Goal: Task Accomplishment & Management: Complete application form

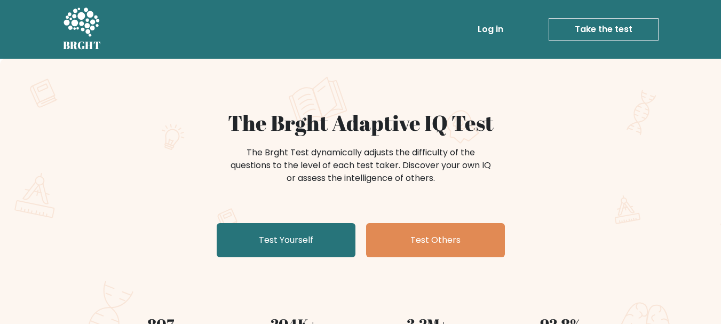
scroll to position [107, 0]
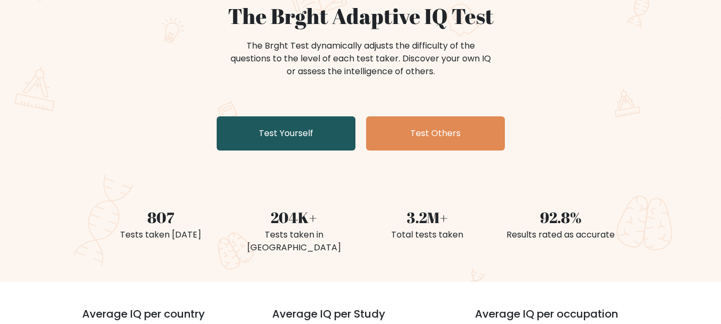
click at [291, 142] on link "Test Yourself" at bounding box center [286, 133] width 139 height 34
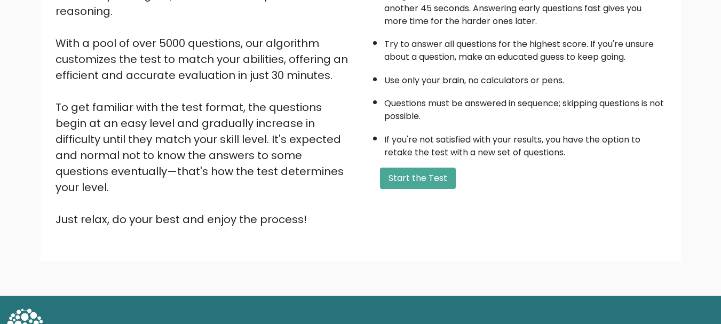
scroll to position [165, 0]
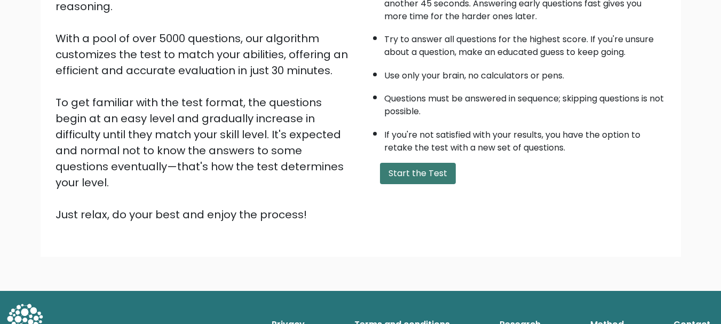
click at [432, 171] on button "Start the Test" at bounding box center [418, 173] width 76 height 21
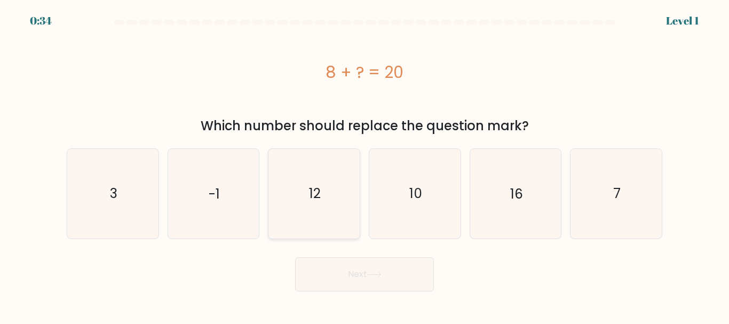
click at [307, 197] on icon "12" at bounding box center [314, 193] width 89 height 89
click at [364, 165] on input "c. 12" at bounding box center [364, 163] width 1 height 3
radio input "true"
click at [383, 281] on button "Next" at bounding box center [364, 274] width 139 height 34
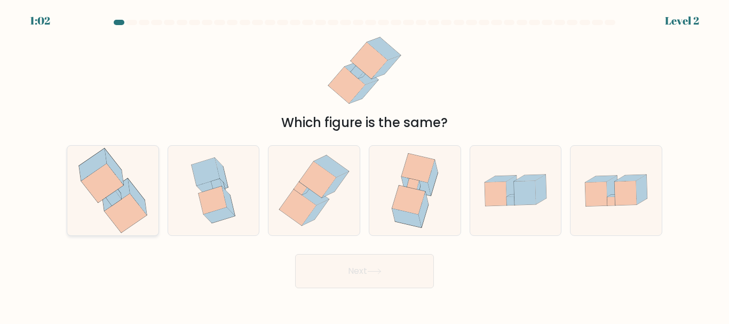
click at [123, 189] on icon at bounding box center [115, 194] width 27 height 32
click at [364, 165] on input "a." at bounding box center [364, 163] width 1 height 3
radio input "true"
click at [366, 270] on button "Next" at bounding box center [364, 271] width 139 height 34
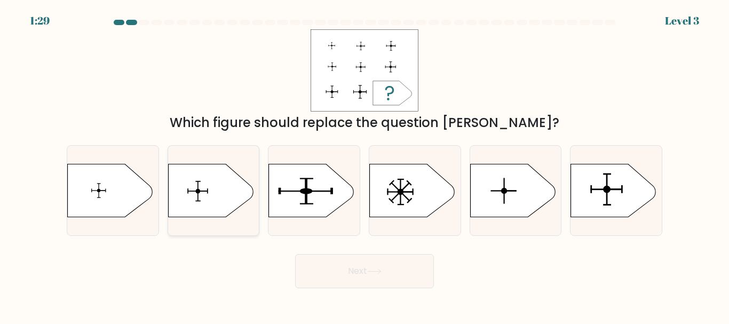
click at [217, 203] on icon at bounding box center [210, 190] width 85 height 53
click at [364, 165] on input "b." at bounding box center [364, 163] width 1 height 3
radio input "true"
click at [393, 269] on button "Next" at bounding box center [364, 271] width 139 height 34
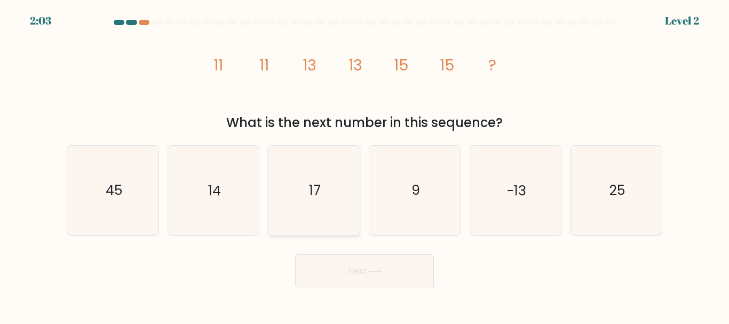
click at [324, 200] on icon "17" at bounding box center [314, 190] width 89 height 89
click at [364, 165] on input "c. 17" at bounding box center [364, 163] width 1 height 3
radio input "true"
click at [356, 279] on button "Next" at bounding box center [364, 271] width 139 height 34
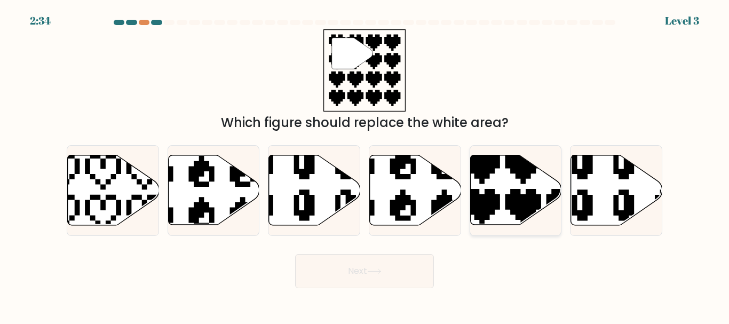
click at [500, 177] on icon at bounding box center [515, 190] width 91 height 70
click at [365, 165] on input "e." at bounding box center [364, 163] width 1 height 3
radio input "true"
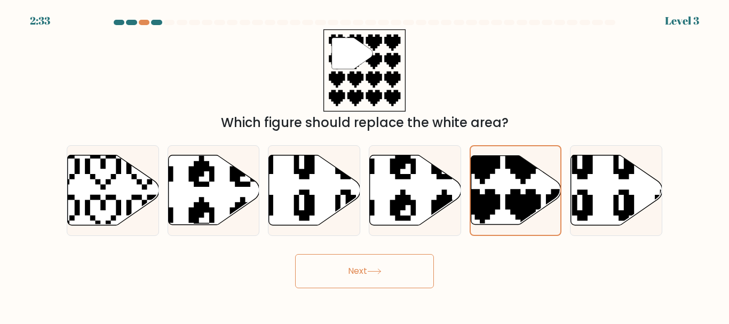
click at [355, 275] on button "Next" at bounding box center [364, 271] width 139 height 34
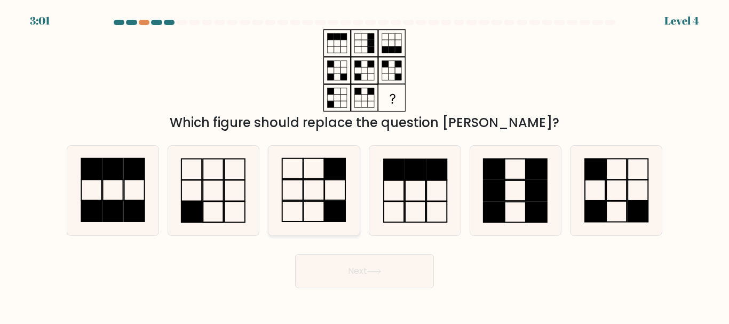
click at [298, 207] on icon at bounding box center [314, 190] width 89 height 89
click at [364, 165] on input "c." at bounding box center [364, 163] width 1 height 3
radio input "true"
click at [386, 271] on button "Next" at bounding box center [364, 271] width 139 height 34
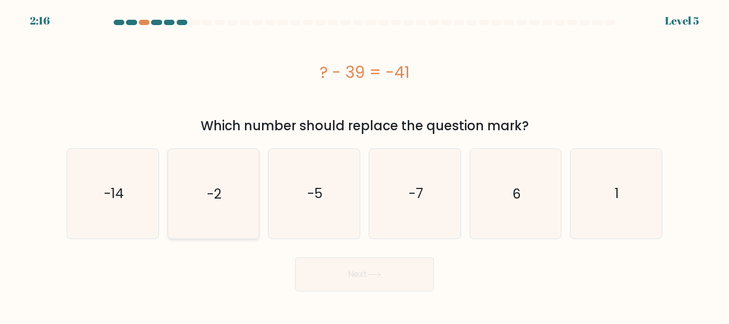
click at [219, 200] on text "-2" at bounding box center [214, 193] width 14 height 19
click at [364, 165] on input "b. -2" at bounding box center [364, 163] width 1 height 3
radio input "true"
click at [382, 277] on icon at bounding box center [374, 275] width 14 height 6
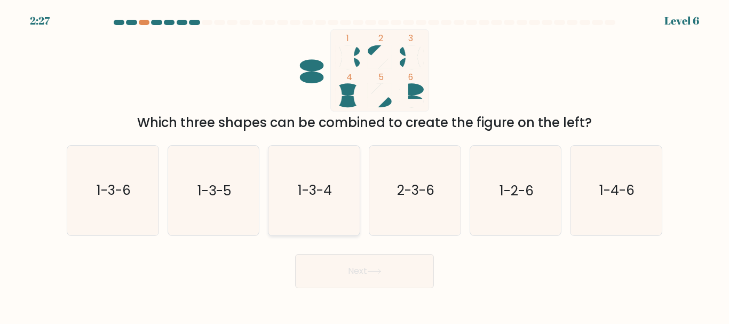
click at [313, 187] on text "1-3-4" at bounding box center [315, 190] width 34 height 19
click at [364, 165] on input "c. 1-3-4" at bounding box center [364, 163] width 1 height 3
radio input "true"
click at [354, 272] on button "Next" at bounding box center [364, 271] width 139 height 34
click at [378, 270] on icon at bounding box center [374, 271] width 14 height 6
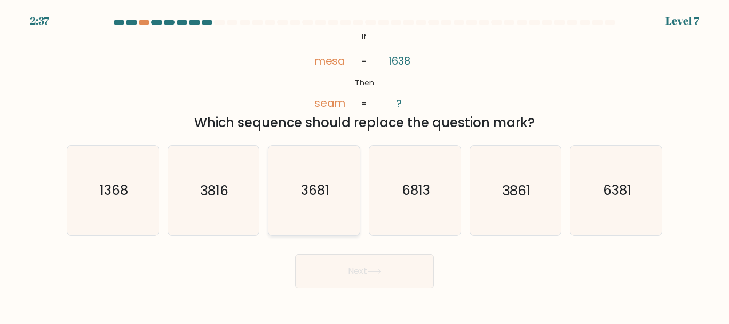
click at [318, 197] on text "3681" at bounding box center [315, 190] width 28 height 19
click at [364, 165] on input "c. 3681" at bounding box center [364, 163] width 1 height 3
radio input "true"
click at [361, 270] on button "Next" at bounding box center [364, 271] width 139 height 34
click at [357, 268] on button "Next" at bounding box center [364, 271] width 139 height 34
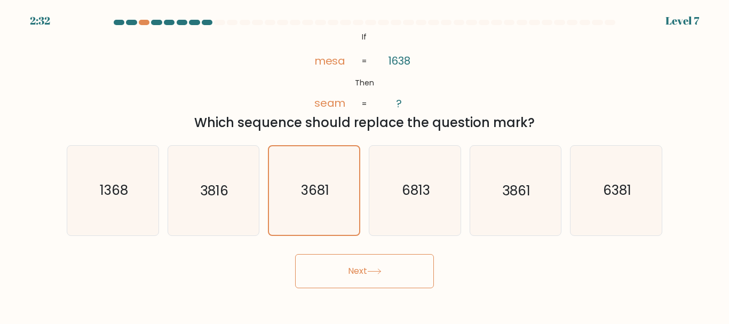
click at [380, 271] on icon at bounding box center [374, 271] width 13 height 5
click at [352, 272] on button "Next" at bounding box center [364, 271] width 139 height 34
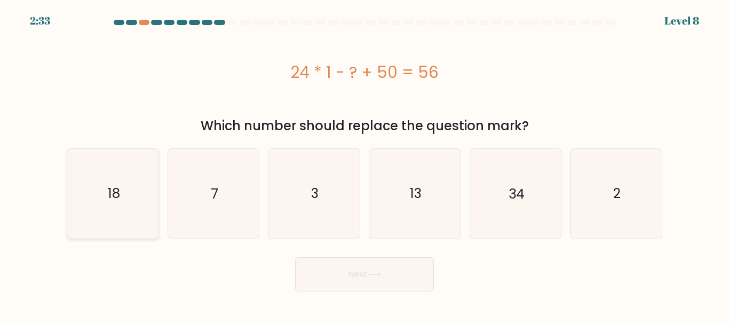
click at [114, 192] on text "18" at bounding box center [113, 193] width 12 height 19
click at [364, 165] on input "a. 18" at bounding box center [364, 163] width 1 height 3
radio input "true"
click at [352, 282] on button "Next" at bounding box center [364, 274] width 139 height 34
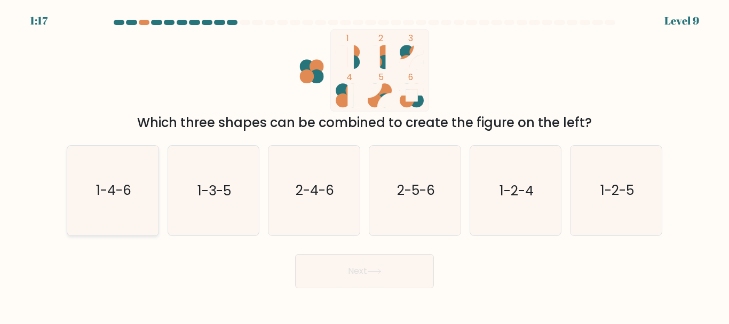
click at [95, 195] on icon "1-4-6" at bounding box center [112, 190] width 89 height 89
click at [364, 165] on input "a. 1-4-6" at bounding box center [364, 163] width 1 height 3
radio input "true"
click at [361, 266] on button "Next" at bounding box center [364, 271] width 139 height 34
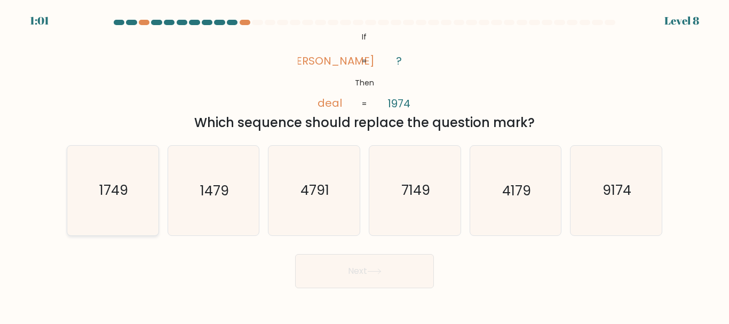
click at [126, 187] on text "1749" at bounding box center [113, 190] width 29 height 19
click at [364, 165] on input "a. 1749" at bounding box center [364, 163] width 1 height 3
radio input "true"
click at [387, 280] on button "Next" at bounding box center [364, 271] width 139 height 34
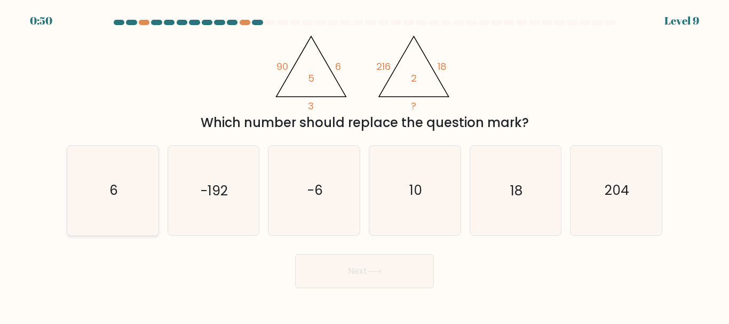
click at [113, 210] on icon "6" at bounding box center [112, 190] width 89 height 89
click at [364, 165] on input "a. 6" at bounding box center [364, 163] width 1 height 3
radio input "true"
click at [368, 273] on button "Next" at bounding box center [364, 271] width 139 height 34
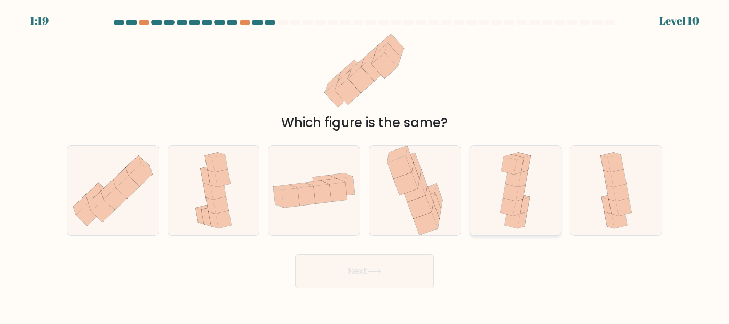
click at [525, 190] on icon at bounding box center [515, 190] width 41 height 89
click at [365, 165] on input "e." at bounding box center [364, 163] width 1 height 3
radio input "true"
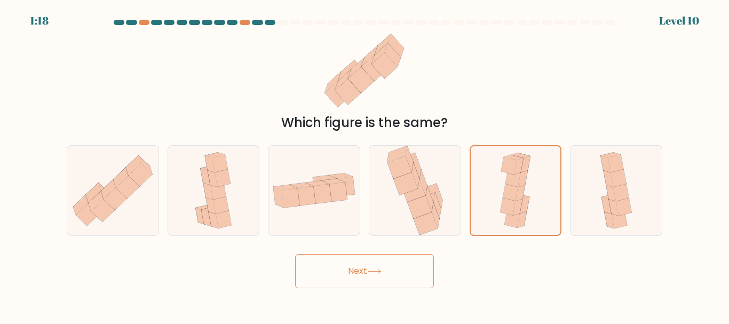
click at [363, 272] on button "Next" at bounding box center [364, 271] width 139 height 34
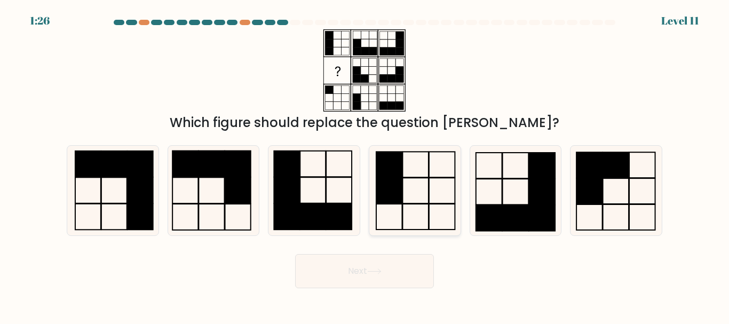
click at [417, 193] on icon at bounding box center [414, 190] width 89 height 89
click at [365, 165] on input "d." at bounding box center [364, 163] width 1 height 3
radio input "true"
click at [373, 268] on icon at bounding box center [374, 271] width 14 height 6
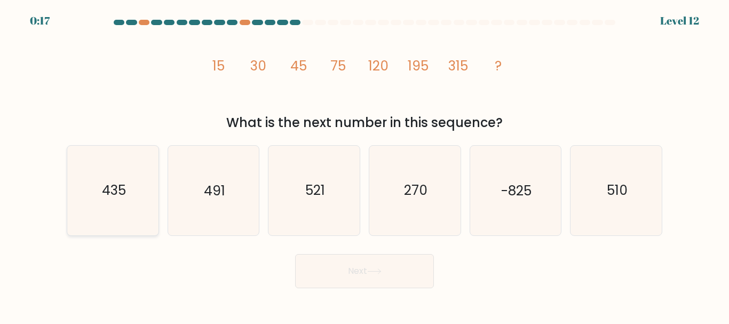
click at [108, 201] on icon "435" at bounding box center [112, 190] width 89 height 89
click at [364, 165] on input "a. 435" at bounding box center [364, 163] width 1 height 3
radio input "true"
click at [369, 273] on button "Next" at bounding box center [364, 271] width 139 height 34
click at [364, 273] on button "Next" at bounding box center [364, 271] width 139 height 34
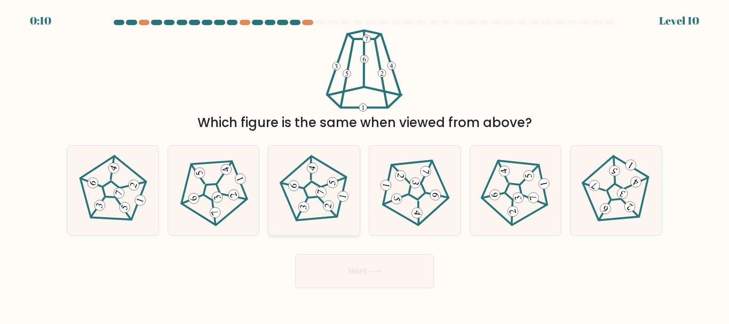
click at [310, 199] on icon at bounding box center [315, 191] width 72 height 72
click at [364, 165] on input "c." at bounding box center [364, 163] width 1 height 3
radio input "true"
click at [353, 271] on button "Next" at bounding box center [364, 271] width 139 height 34
click at [353, 269] on button "Next" at bounding box center [364, 271] width 139 height 34
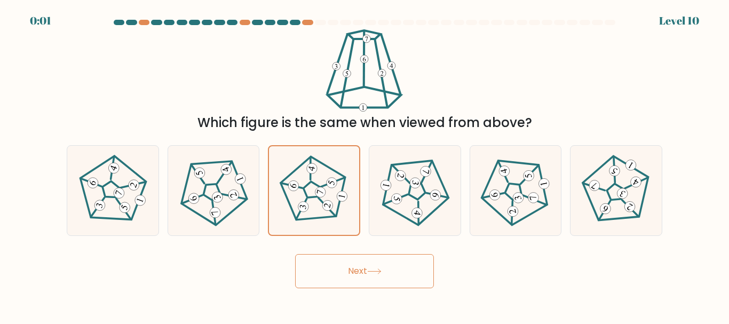
click at [369, 277] on button "Next" at bounding box center [364, 271] width 139 height 34
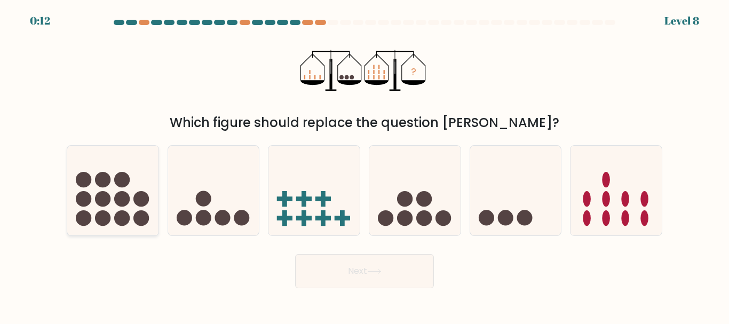
click at [111, 201] on icon at bounding box center [112, 190] width 91 height 75
click at [364, 165] on input "a." at bounding box center [364, 163] width 1 height 3
radio input "true"
click at [369, 272] on button "Next" at bounding box center [364, 271] width 139 height 34
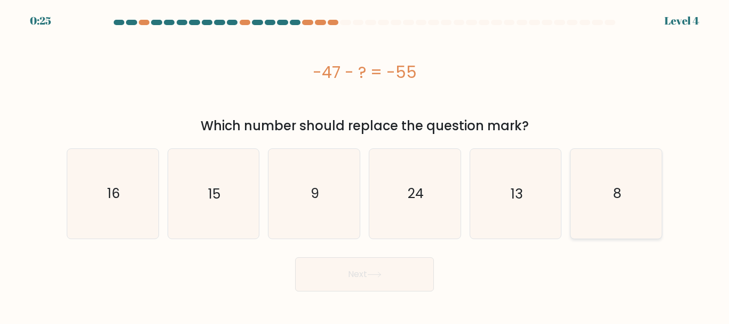
click at [613, 196] on text "8" at bounding box center [617, 193] width 8 height 19
click at [365, 165] on input "f. 8" at bounding box center [364, 163] width 1 height 3
radio input "true"
click at [371, 277] on icon at bounding box center [374, 275] width 14 height 6
click at [382, 276] on icon at bounding box center [374, 275] width 14 height 6
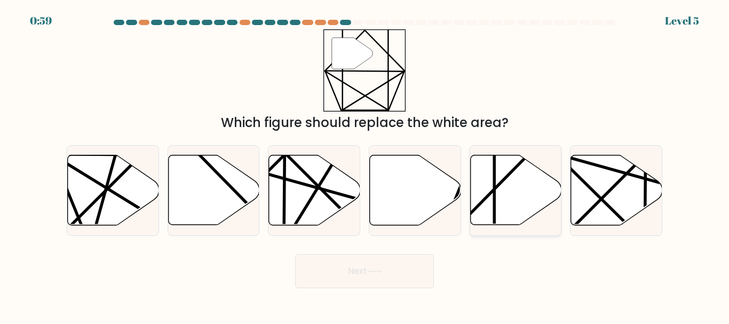
click at [505, 191] on icon at bounding box center [515, 190] width 91 height 70
click at [365, 165] on input "e." at bounding box center [364, 163] width 1 height 3
radio input "true"
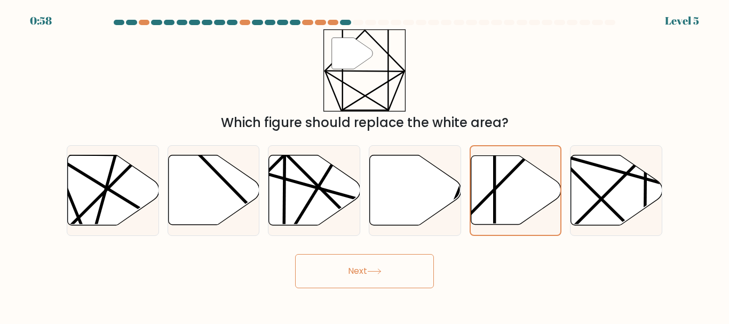
click at [378, 267] on button "Next" at bounding box center [364, 271] width 139 height 34
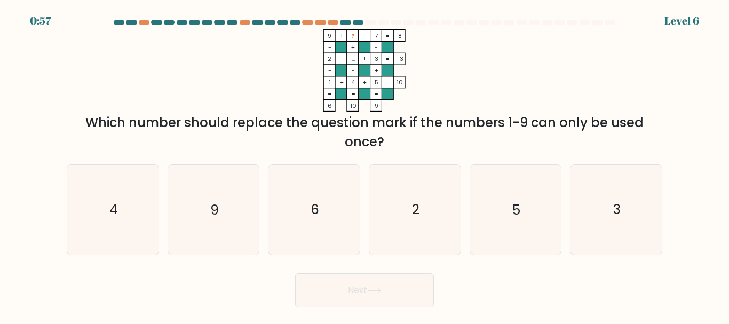
click at [374, 272] on div "Next" at bounding box center [364, 287] width 608 height 39
click at [310, 212] on icon "6" at bounding box center [314, 209] width 89 height 89
click at [364, 165] on input "c. 6" at bounding box center [364, 163] width 1 height 3
radio input "true"
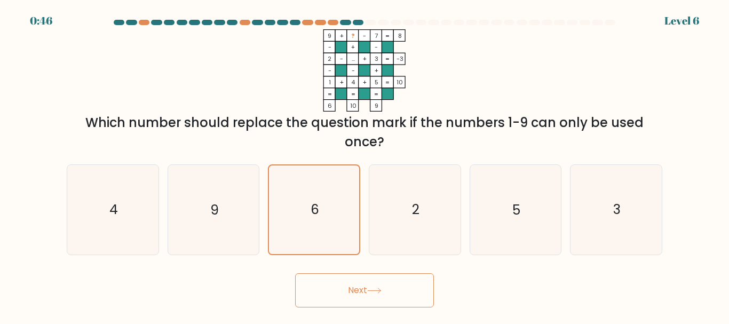
click at [390, 291] on button "Next" at bounding box center [364, 290] width 139 height 34
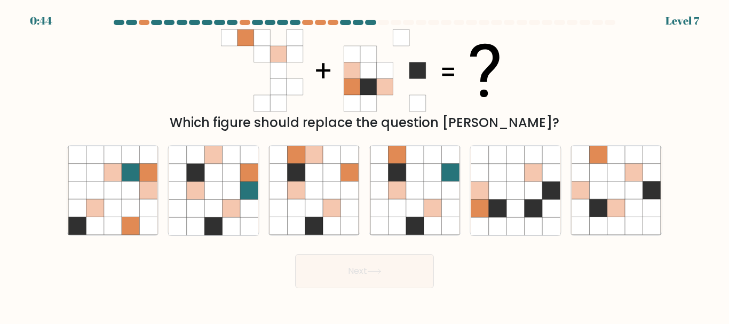
click at [376, 295] on body "0:44 Level 7" at bounding box center [364, 162] width 729 height 324
click at [615, 205] on icon at bounding box center [616, 209] width 18 height 18
click at [365, 165] on input "f." at bounding box center [364, 163] width 1 height 3
radio input "true"
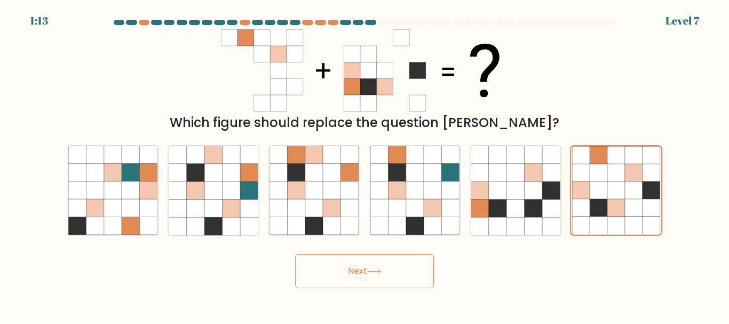
click at [385, 272] on button "Next" at bounding box center [364, 271] width 139 height 34
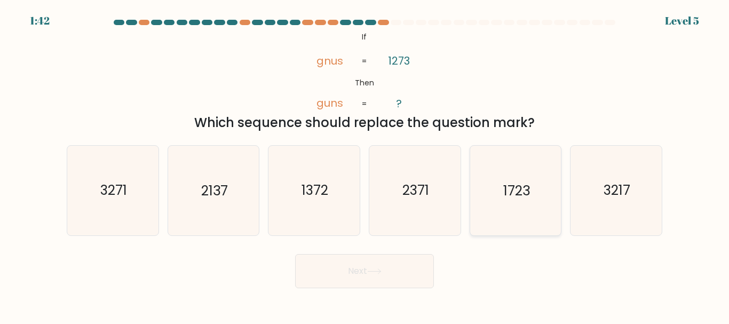
click at [516, 193] on text "1723" at bounding box center [516, 190] width 27 height 19
click at [365, 165] on input "e. 1723" at bounding box center [364, 163] width 1 height 3
radio input "true"
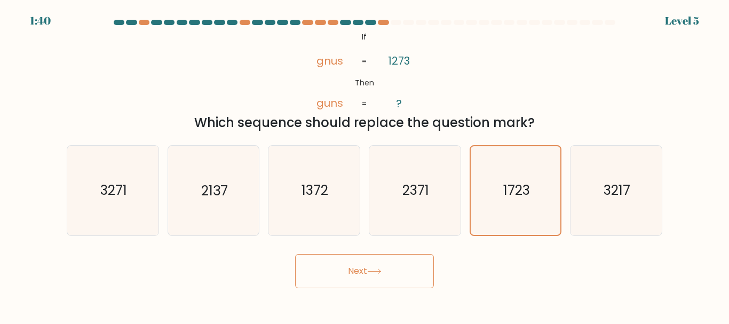
click at [374, 270] on icon at bounding box center [374, 271] width 14 height 6
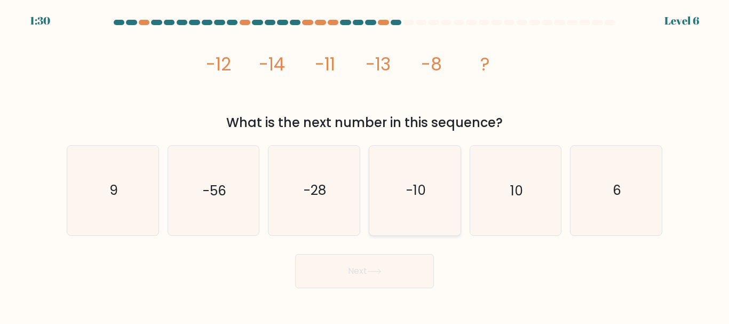
click at [408, 185] on text "-10" at bounding box center [416, 190] width 20 height 19
click at [365, 165] on input "d. -10" at bounding box center [364, 163] width 1 height 3
radio input "true"
click at [377, 275] on button "Next" at bounding box center [364, 271] width 139 height 34
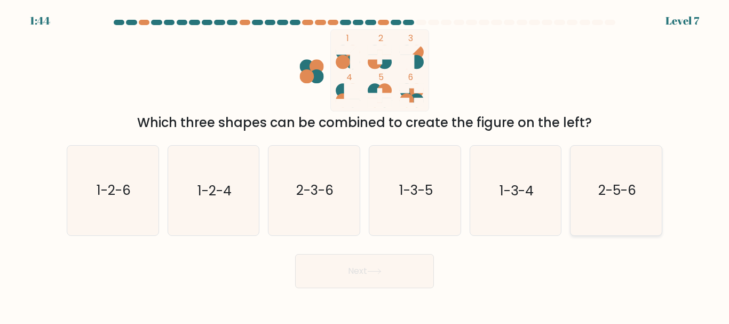
click at [617, 190] on text "2-5-6" at bounding box center [617, 190] width 38 height 19
click at [365, 165] on input "f. 2-5-6" at bounding box center [364, 163] width 1 height 3
radio input "true"
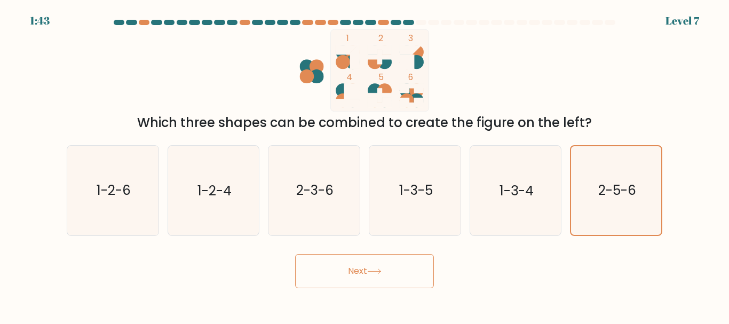
click at [380, 269] on icon at bounding box center [374, 271] width 14 height 6
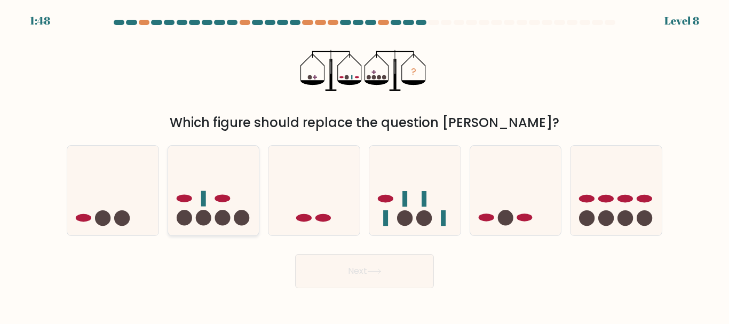
click at [215, 209] on icon at bounding box center [213, 190] width 91 height 75
click at [364, 165] on input "b." at bounding box center [364, 163] width 1 height 3
radio input "true"
click at [368, 267] on button "Next" at bounding box center [364, 271] width 139 height 34
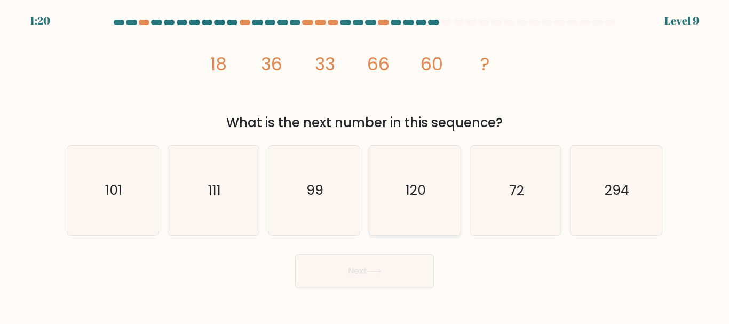
click at [416, 201] on icon "120" at bounding box center [414, 190] width 89 height 89
click at [365, 165] on input "d. 120" at bounding box center [364, 163] width 1 height 3
radio input "true"
click at [388, 266] on button "Next" at bounding box center [364, 271] width 139 height 34
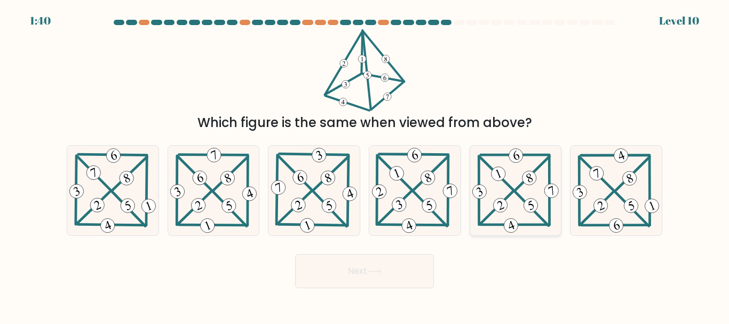
click at [510, 201] on icon at bounding box center [515, 190] width 91 height 89
click at [365, 165] on input "e." at bounding box center [364, 163] width 1 height 3
radio input "true"
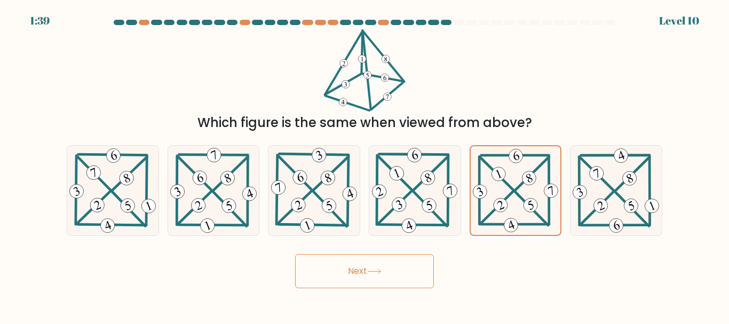
click at [385, 277] on button "Next" at bounding box center [364, 271] width 139 height 34
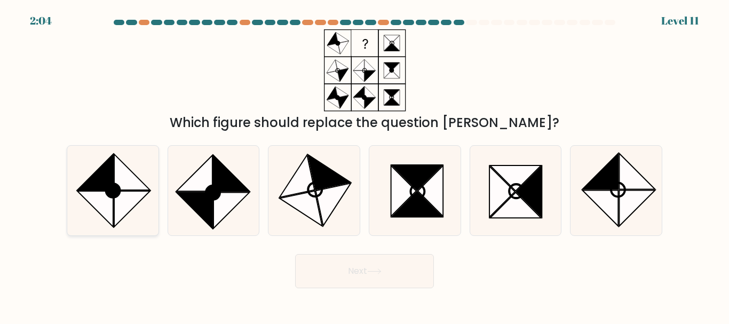
click at [101, 187] on icon at bounding box center [95, 172] width 36 height 36
click at [364, 165] on input "a." at bounding box center [364, 163] width 1 height 3
radio input "true"
click at [367, 267] on button "Next" at bounding box center [364, 271] width 139 height 34
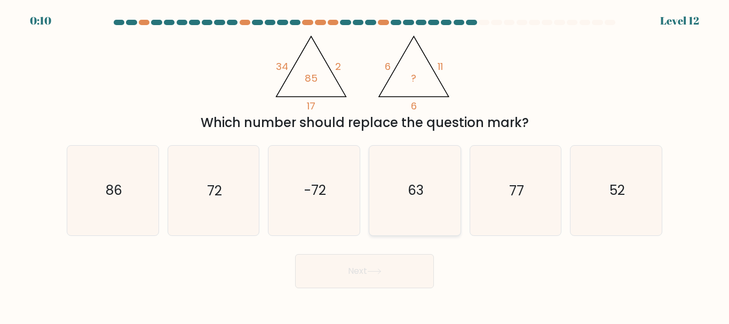
click at [419, 189] on text "63" at bounding box center [416, 190] width 16 height 19
click at [365, 165] on input "d. 63" at bounding box center [364, 163] width 1 height 3
radio input "true"
click at [386, 270] on button "Next" at bounding box center [364, 271] width 139 height 34
click at [381, 273] on icon at bounding box center [374, 271] width 14 height 6
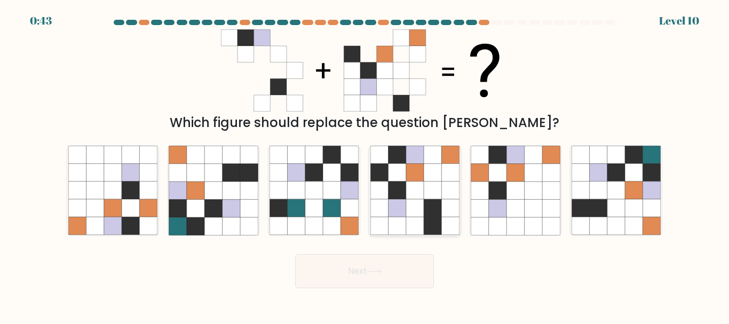
click at [425, 191] on icon at bounding box center [433, 190] width 18 height 18
click at [365, 165] on input "d." at bounding box center [364, 163] width 1 height 3
radio input "true"
click at [371, 272] on icon at bounding box center [374, 271] width 14 height 6
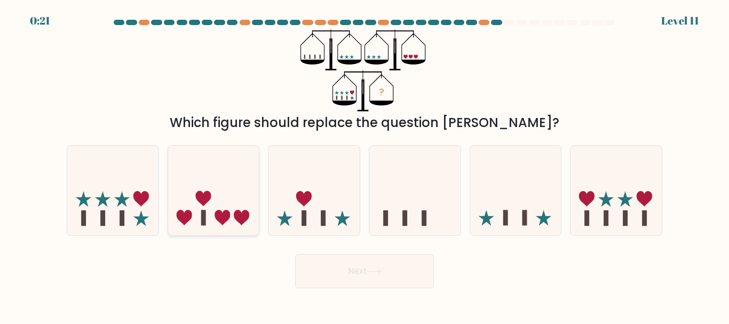
click at [202, 211] on rect at bounding box center [203, 217] width 5 height 15
click at [364, 165] on input "b." at bounding box center [364, 163] width 1 height 3
radio input "true"
click at [375, 274] on icon at bounding box center [374, 271] width 14 height 6
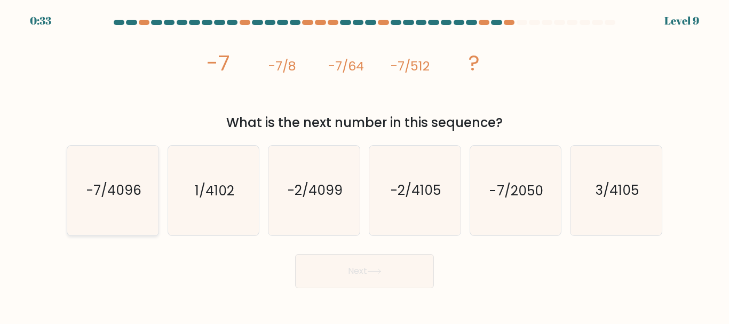
click at [125, 200] on text "-7/4096" at bounding box center [113, 190] width 55 height 19
click at [364, 165] on input "a. -7/4096" at bounding box center [364, 163] width 1 height 3
radio input "true"
click at [377, 274] on button "Next" at bounding box center [364, 271] width 139 height 34
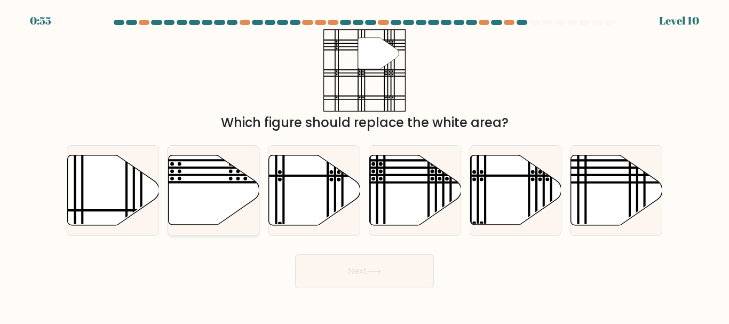
click at [178, 192] on icon at bounding box center [213, 190] width 91 height 70
click at [364, 165] on input "b." at bounding box center [364, 163] width 1 height 3
radio input "true"
click at [354, 268] on button "Next" at bounding box center [364, 271] width 139 height 34
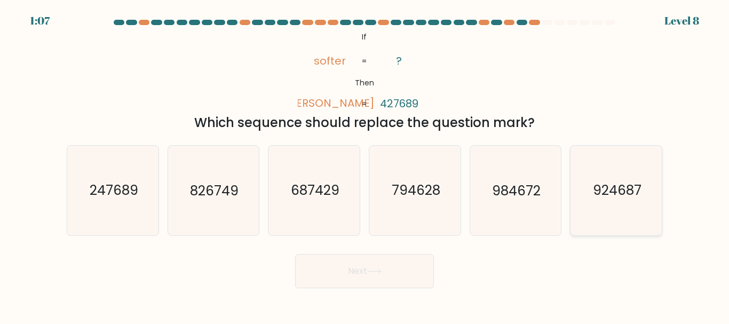
click at [626, 188] on text "924687" at bounding box center [617, 190] width 49 height 19
click at [365, 165] on input "f. 924687" at bounding box center [364, 163] width 1 height 3
radio input "true"
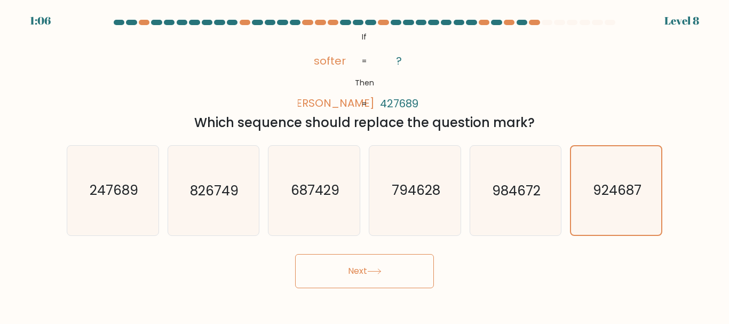
click at [378, 270] on icon at bounding box center [374, 271] width 14 height 6
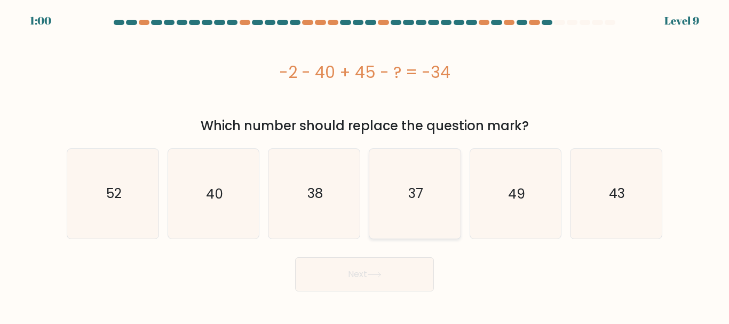
click at [401, 192] on icon "37" at bounding box center [414, 193] width 89 height 89
click at [365, 165] on input "d. 37" at bounding box center [364, 163] width 1 height 3
radio input "true"
click at [379, 279] on button "Next" at bounding box center [364, 274] width 139 height 34
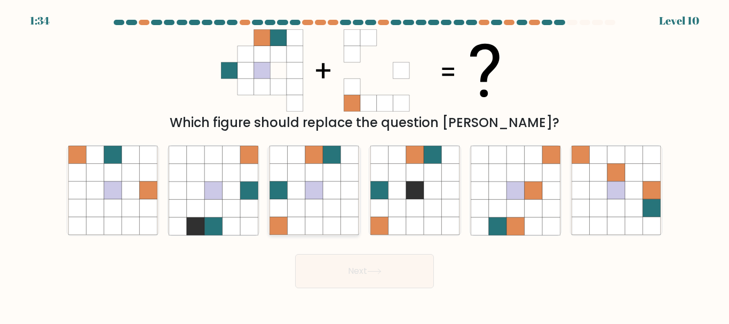
click at [292, 218] on icon at bounding box center [297, 226] width 18 height 18
click at [364, 165] on input "c." at bounding box center [364, 163] width 1 height 3
radio input "true"
click at [370, 269] on icon at bounding box center [374, 271] width 14 height 6
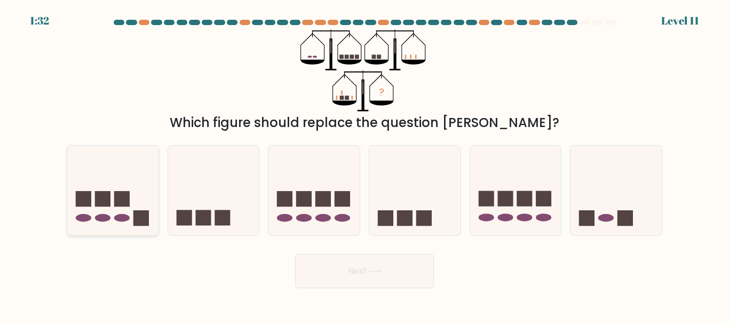
click at [138, 211] on rect at bounding box center [140, 217] width 15 height 15
click at [364, 165] on input "a." at bounding box center [364, 163] width 1 height 3
radio input "true"
click at [397, 269] on button "Next" at bounding box center [364, 271] width 139 height 34
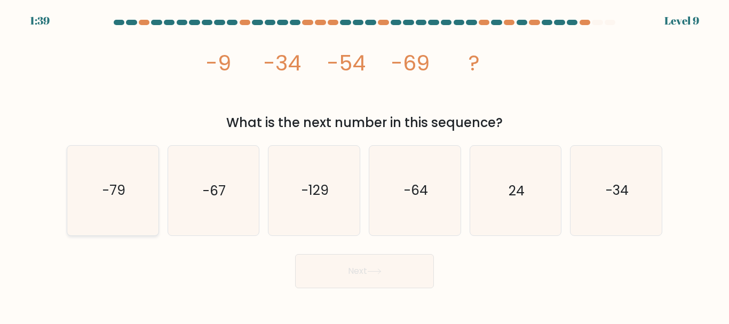
click at [114, 196] on text "-79" at bounding box center [113, 190] width 23 height 19
click at [364, 165] on input "a. -79" at bounding box center [364, 163] width 1 height 3
radio input "true"
click at [366, 268] on button "Next" at bounding box center [364, 271] width 139 height 34
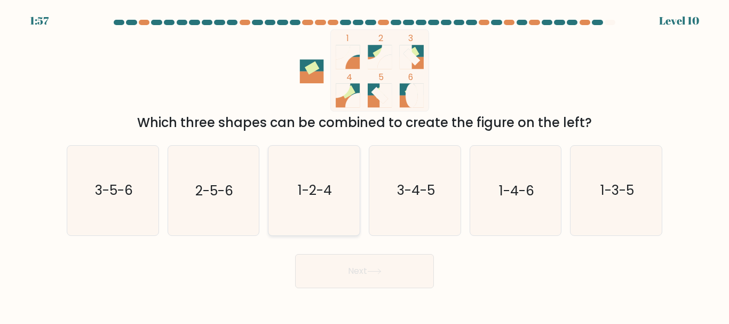
click at [332, 175] on icon "1-2-4" at bounding box center [314, 190] width 89 height 89
click at [364, 165] on input "c. 1-2-4" at bounding box center [364, 163] width 1 height 3
radio input "true"
click at [382, 268] on icon at bounding box center [374, 271] width 14 height 6
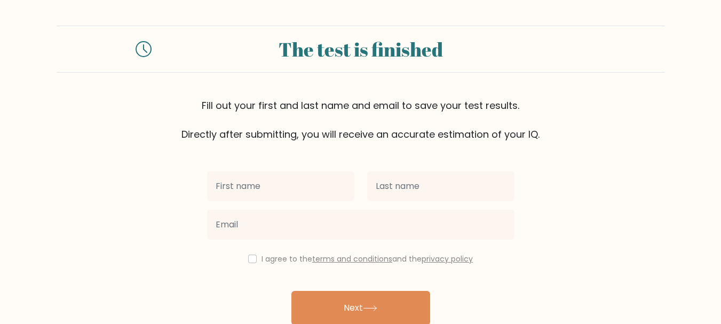
scroll to position [51, 0]
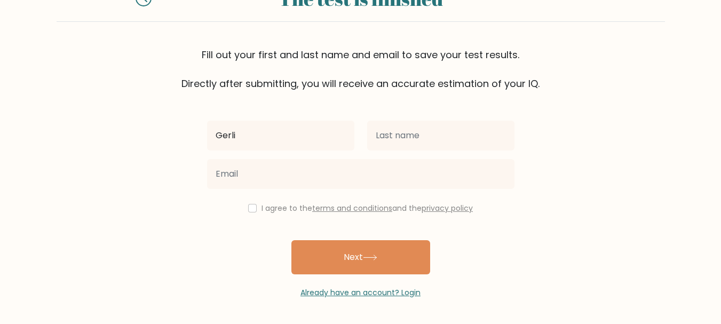
type input "Gerlie"
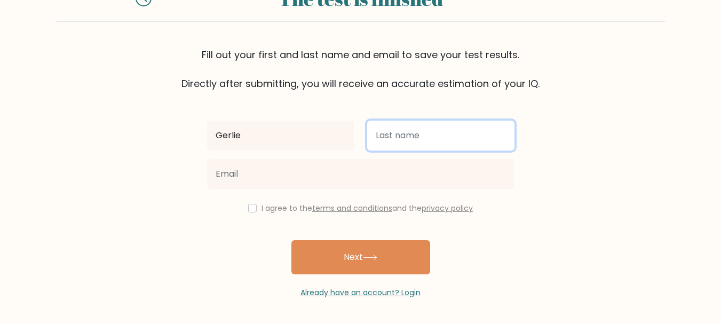
click at [409, 130] on input "text" at bounding box center [440, 136] width 147 height 30
type input "Flores"
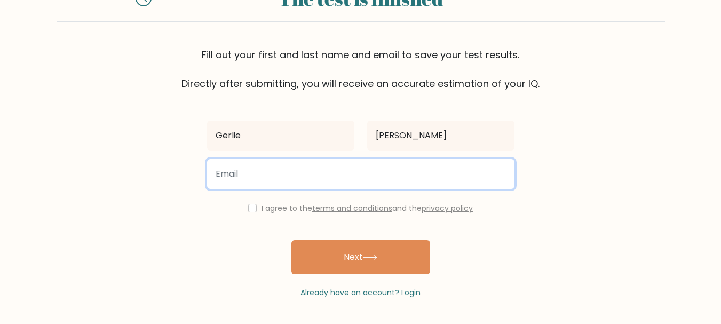
click at [282, 169] on input "email" at bounding box center [360, 174] width 307 height 30
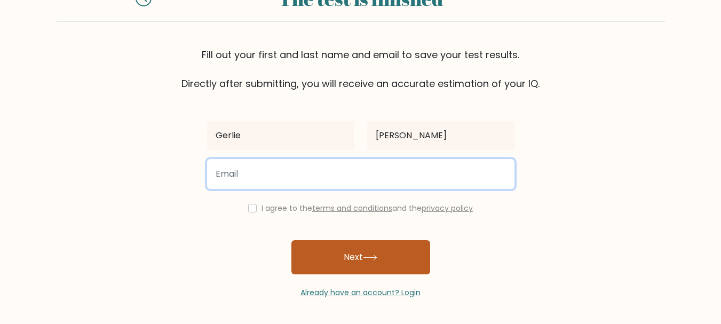
type input "gerliesison23@gmail.com"
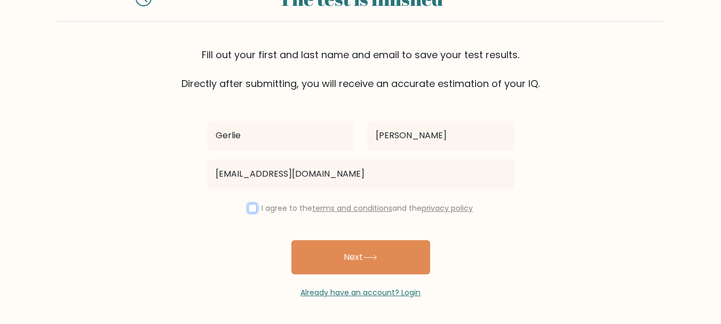
click at [253, 205] on input "checkbox" at bounding box center [252, 208] width 9 height 9
checkbox input "true"
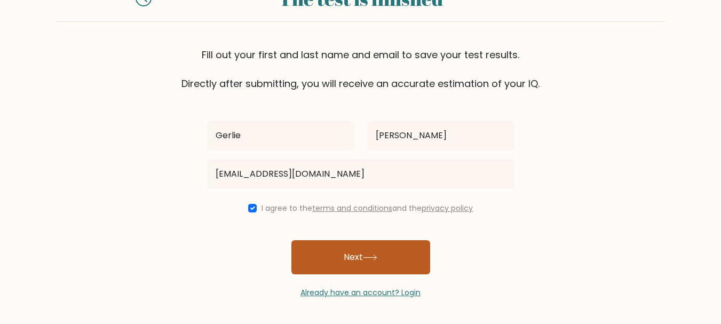
click at [360, 258] on button "Next" at bounding box center [360, 257] width 139 height 34
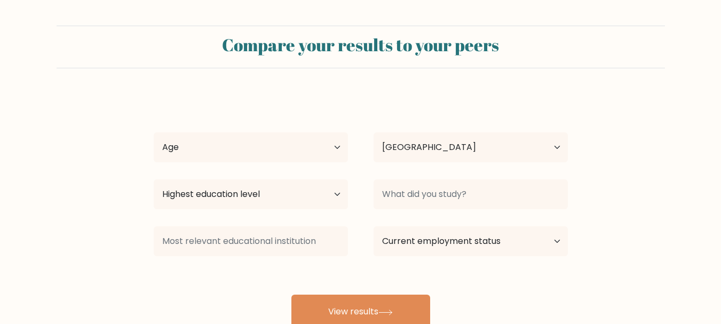
select select "PH"
click at [339, 191] on select "Highest education level No schooling Primary Lower Secondary Upper Secondary Oc…" at bounding box center [251, 194] width 194 height 30
select select "bachelors_degree"
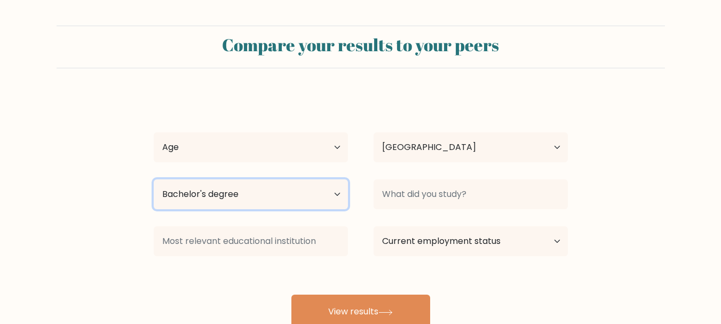
click at [154, 179] on select "Highest education level No schooling Primary Lower Secondary Upper Secondary Oc…" at bounding box center [251, 194] width 194 height 30
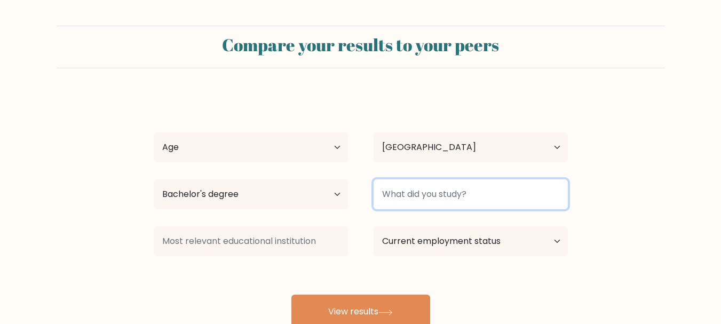
click at [513, 195] on input at bounding box center [471, 194] width 194 height 30
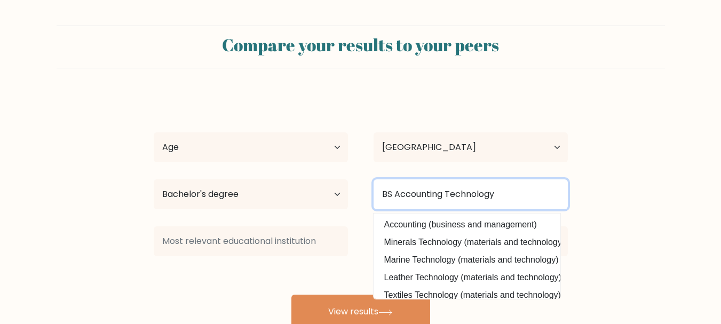
type input "BS Accounting Technology"
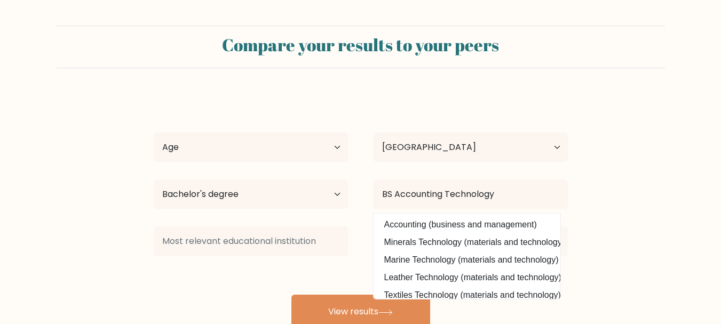
click at [502, 163] on div "Country Afghanistan Albania Algeria American Samoa Andorra Angola Anguilla Anta…" at bounding box center [471, 147] width 220 height 38
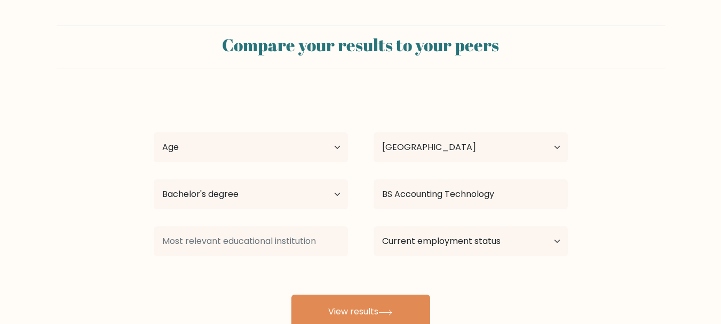
scroll to position [53, 0]
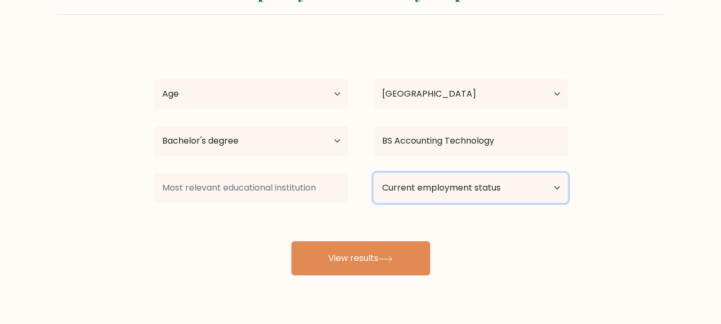
click at [549, 184] on select "Current employment status Employed Student Retired Other / prefer not to answer" at bounding box center [471, 188] width 194 height 30
select select "other"
click at [374, 173] on select "Current employment status Employed Student Retired Other / prefer not to answer" at bounding box center [471, 188] width 194 height 30
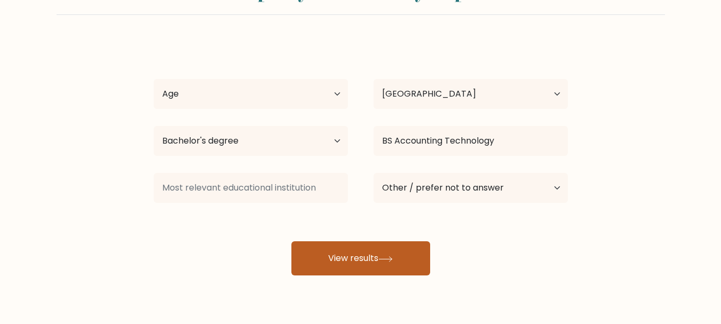
click at [366, 258] on button "View results" at bounding box center [360, 258] width 139 height 34
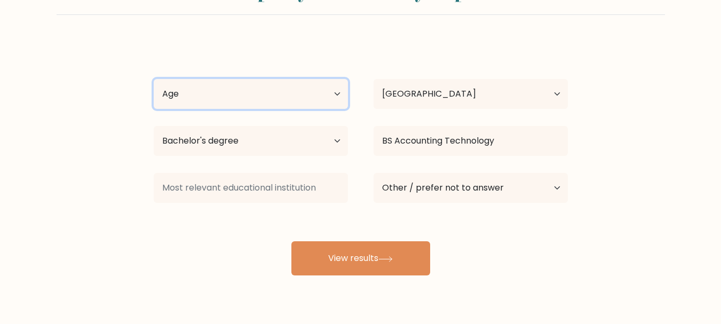
click at [280, 99] on select "Age Under 18 years old 18-24 years old 25-34 years old 35-44 years old 45-54 ye…" at bounding box center [251, 94] width 194 height 30
select select "25_34"
click at [154, 79] on select "Age Under 18 years old 18-24 years old 25-34 years old 35-44 years old 45-54 ye…" at bounding box center [251, 94] width 194 height 30
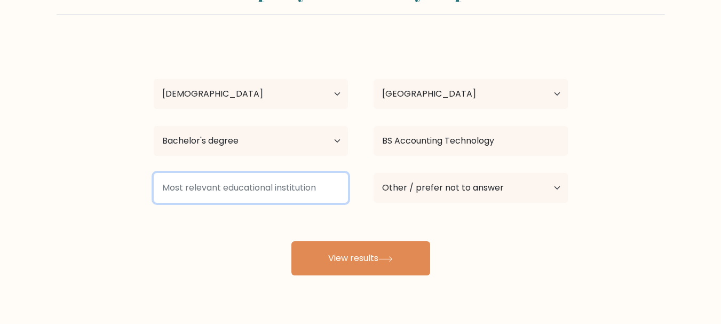
click at [305, 192] on input at bounding box center [251, 188] width 194 height 30
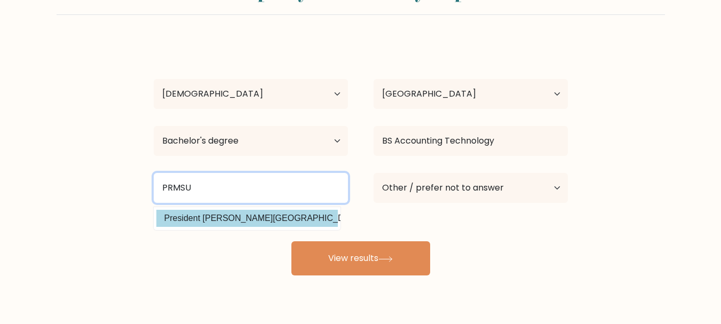
type input "PRMSU"
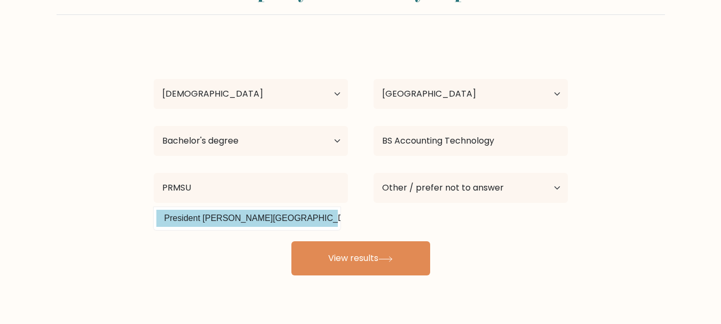
click at [295, 221] on div "Gerlie Flores Age Under 18 years old 18-24 years old 25-34 years old 35-44 year…" at bounding box center [360, 158] width 427 height 235
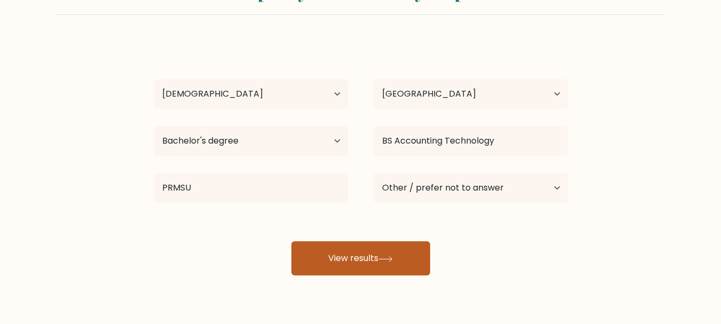
click at [358, 260] on button "View results" at bounding box center [360, 258] width 139 height 34
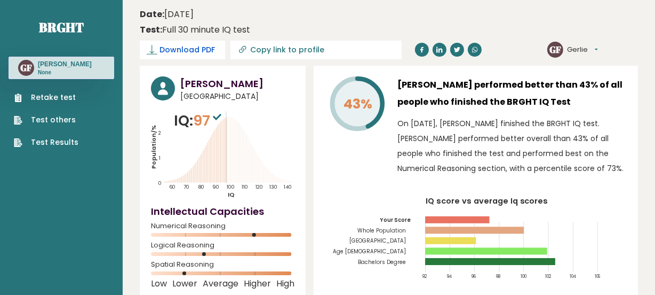
click at [181, 51] on span "Download PDF" at bounding box center [188, 49] width 56 height 11
